Goal: Information Seeking & Learning: Find specific fact

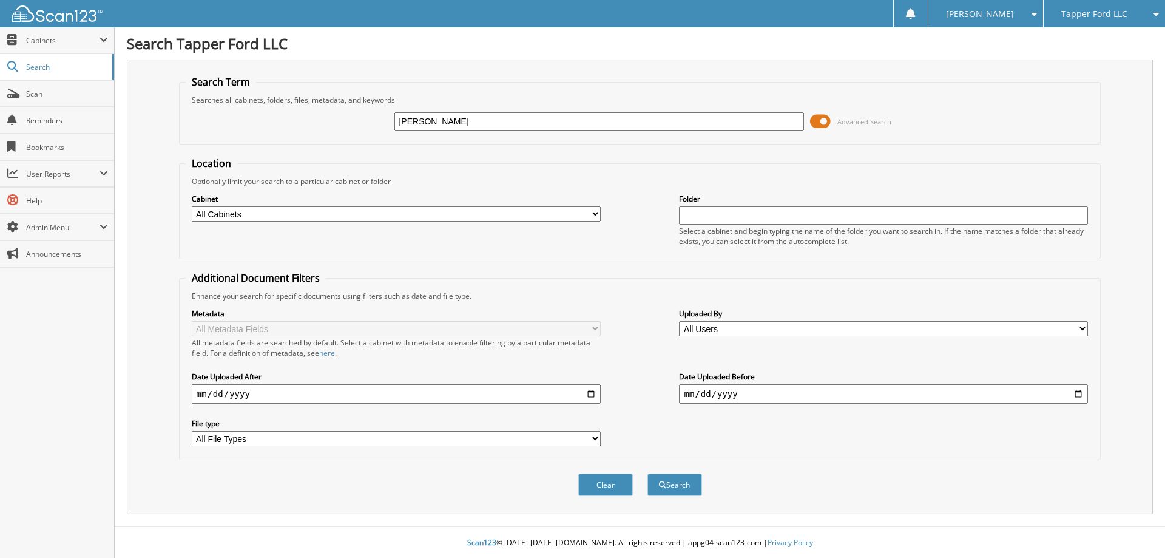
type input "[PERSON_NAME]"
click at [647, 473] on button "Search" at bounding box center [674, 484] width 55 height 22
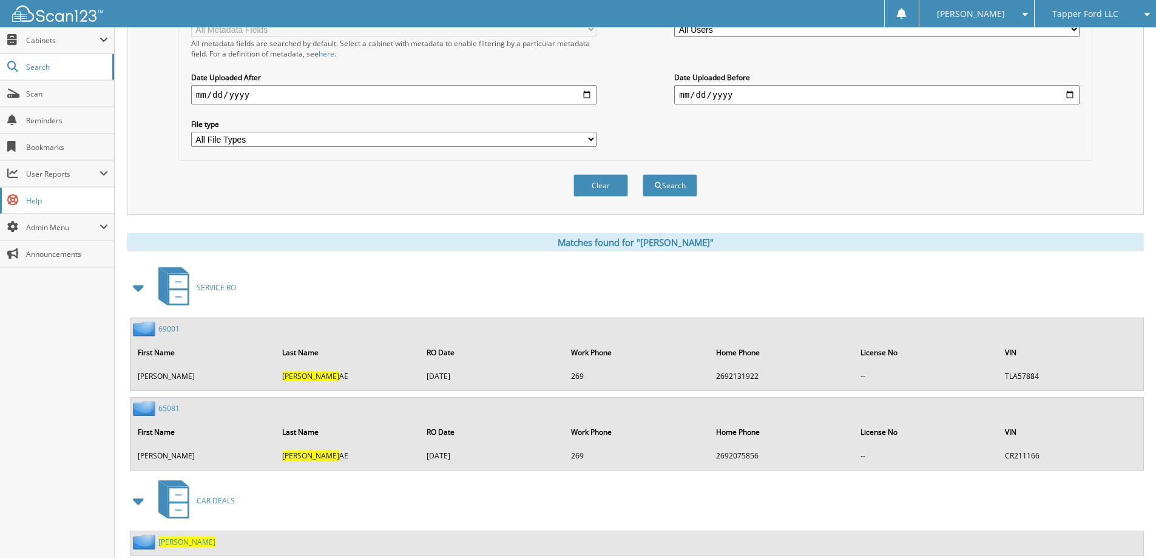
scroll to position [334, 0]
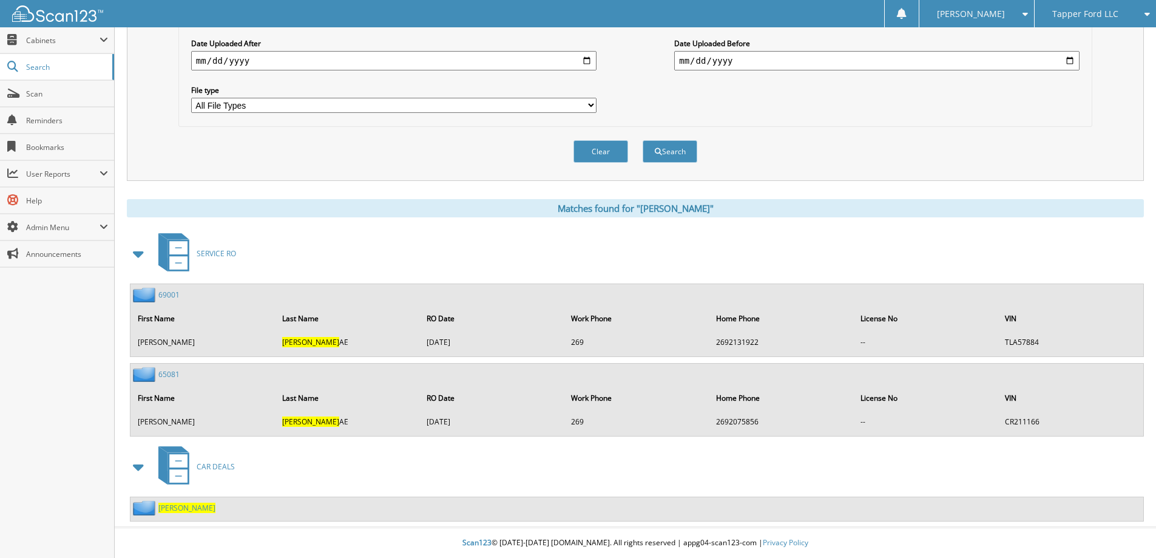
click at [169, 508] on span "[PERSON_NAME]" at bounding box center [186, 507] width 57 height 10
